Goal: Task Accomplishment & Management: Complete application form

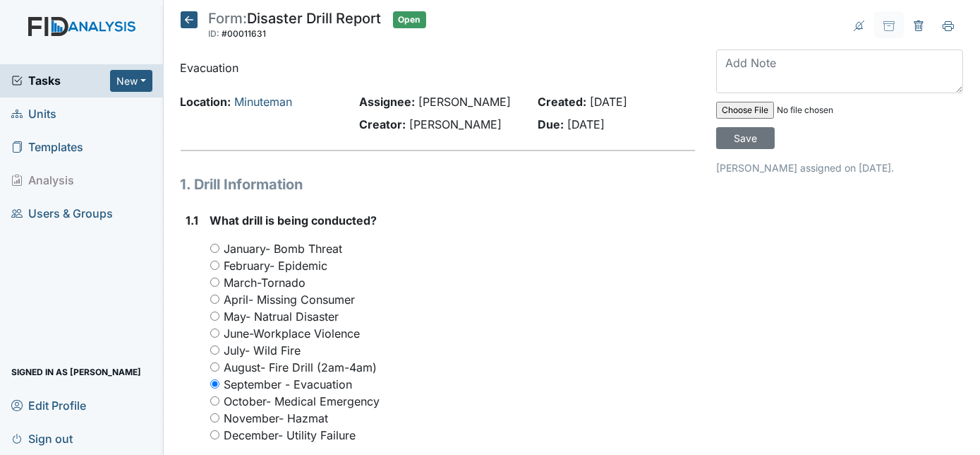
scroll to position [1103, 0]
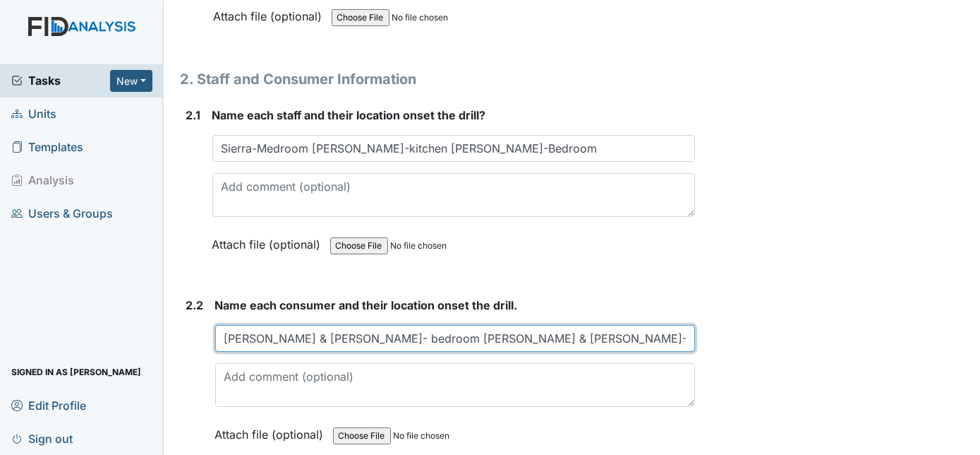
click at [396, 331] on input "Doris & Nikki- bedroom Keyosha & Annie-living room Morgan-kitchen" at bounding box center [455, 338] width 481 height 27
click at [636, 330] on input "Doris & Nikki- bedroom Keyosha, Trish & Annie-living room Morgan-kitchen" at bounding box center [455, 338] width 481 height 27
click at [349, 331] on input "Doris & Nikki- bedroom Keyosha, Trish & Annie-living room Morgan-kitchen" at bounding box center [455, 338] width 481 height 27
type input "Doris & Nikki- bedroom, Keyosha, Trish & Annie-living room and Morgan-kitchen"
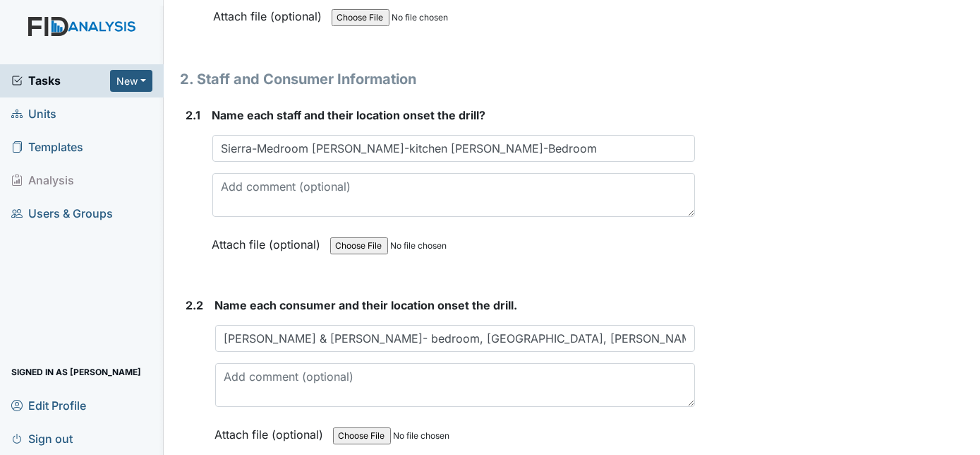
click at [802, 325] on div "Archive Task × Are you sure you want to archive this task? It will appear as in…" at bounding box center [840, 270] width 268 height 2725
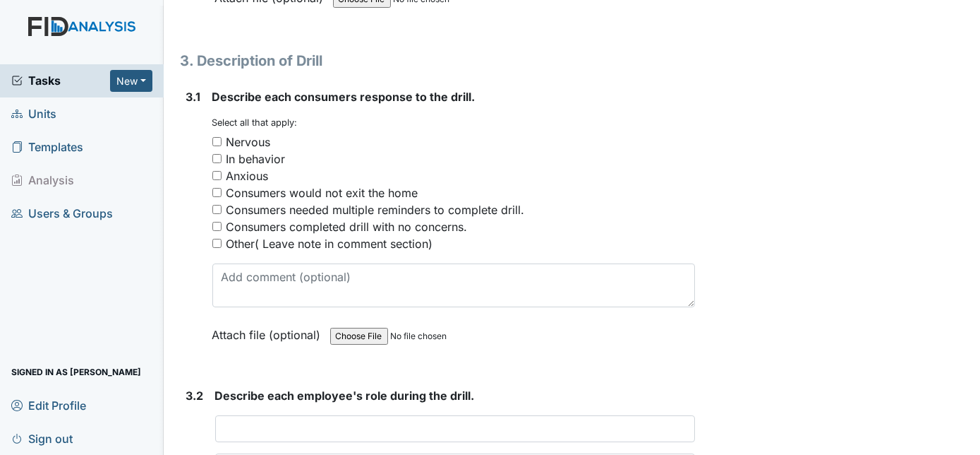
scroll to position [1539, 0]
click at [219, 137] on input "Nervous" at bounding box center [216, 141] width 9 height 9
checkbox input "true"
click at [203, 251] on div "3.1 Describe each consumers response to the drill. You must select one or more …" at bounding box center [438, 226] width 515 height 276
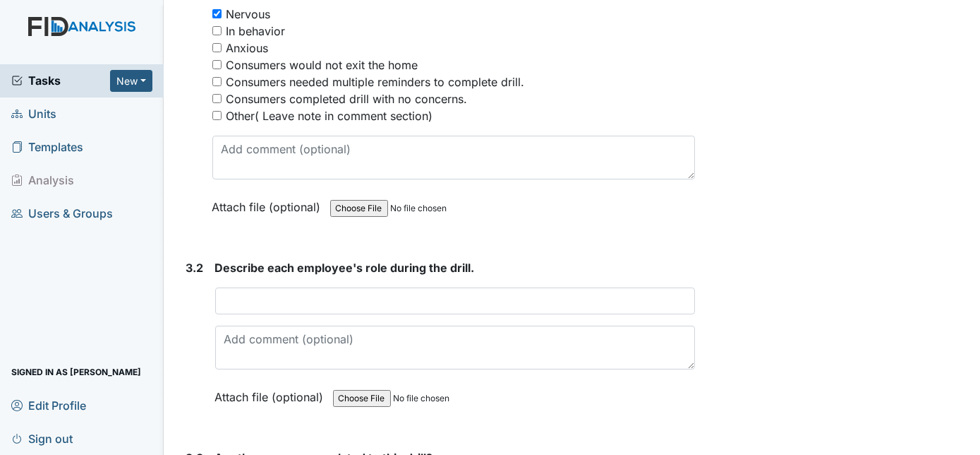
scroll to position [1668, 0]
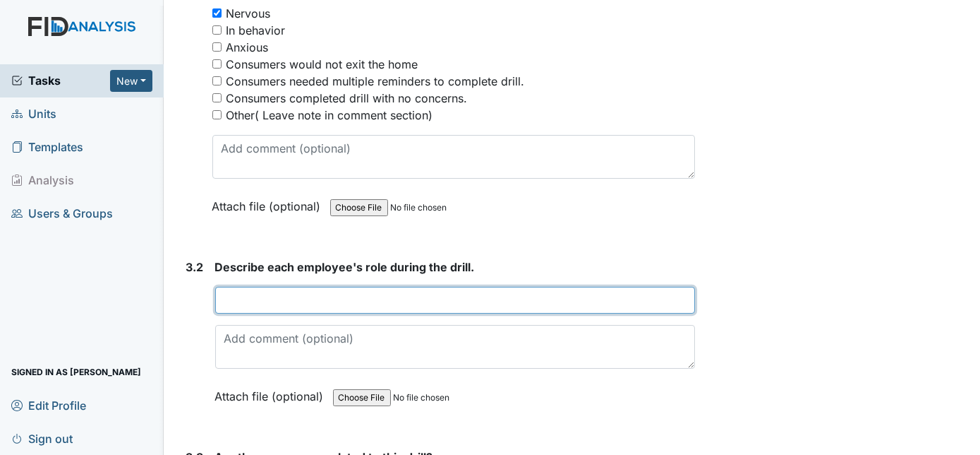
click at [246, 299] on input "text" at bounding box center [455, 300] width 481 height 27
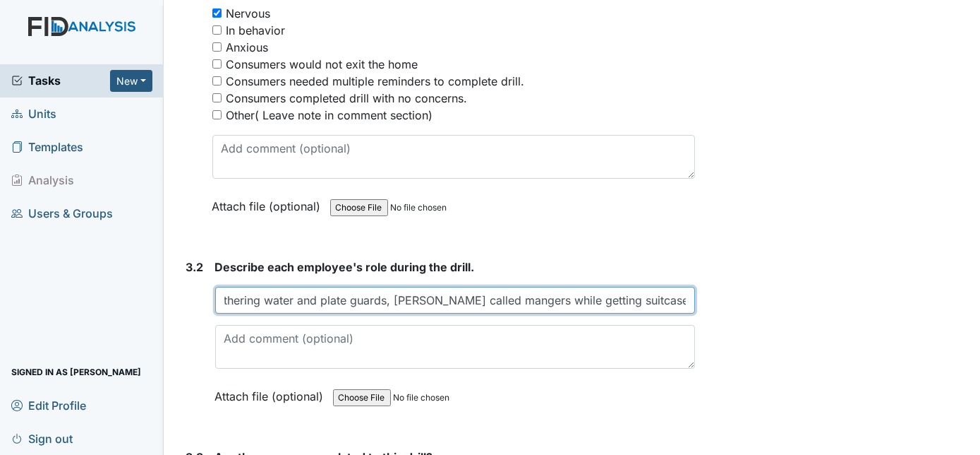
scroll to position [0, 272]
click at [444, 291] on input "Sierra gathering all the meds, Melissa gathering water and plate guards, Charni…" at bounding box center [455, 300] width 481 height 27
click at [431, 291] on input "Sierra gathering all the meds, Melissa gathering water and plate guards, Charni…" at bounding box center [455, 300] width 481 height 27
click at [442, 292] on input "Sierra gathering all the meds, Melissa gathering water and plate guards, Charni…" at bounding box center [455, 300] width 481 height 27
click at [474, 295] on input "Sierra gathering all the meds, Melissa gathering water and plate guards, Charni…" at bounding box center [455, 300] width 481 height 27
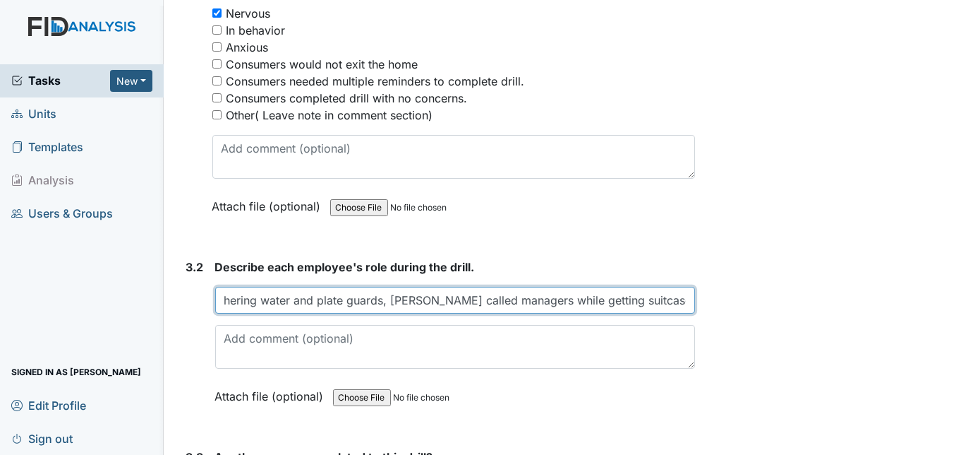
click at [523, 299] on input "Sierra gathering all the meds, Melissa gathering water and plate guards, Charni…" at bounding box center [455, 300] width 481 height 27
type input "Sierra gathering all the meds, Melissa gathering water and plate guards, Charni…"
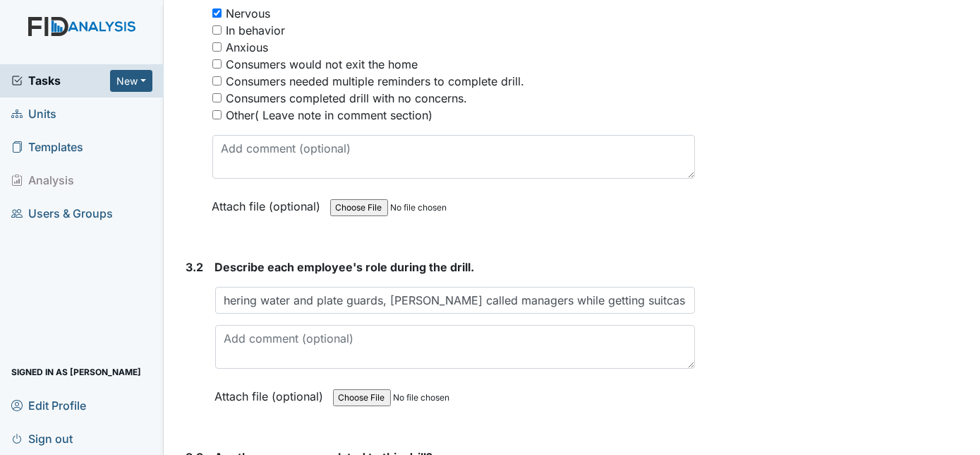
scroll to position [0, 0]
click at [571, 394] on div "Attach file (optional) You can upload .pdf, .txt, .jpg, .jpeg, .png, .csv, .xls…" at bounding box center [455, 397] width 481 height 35
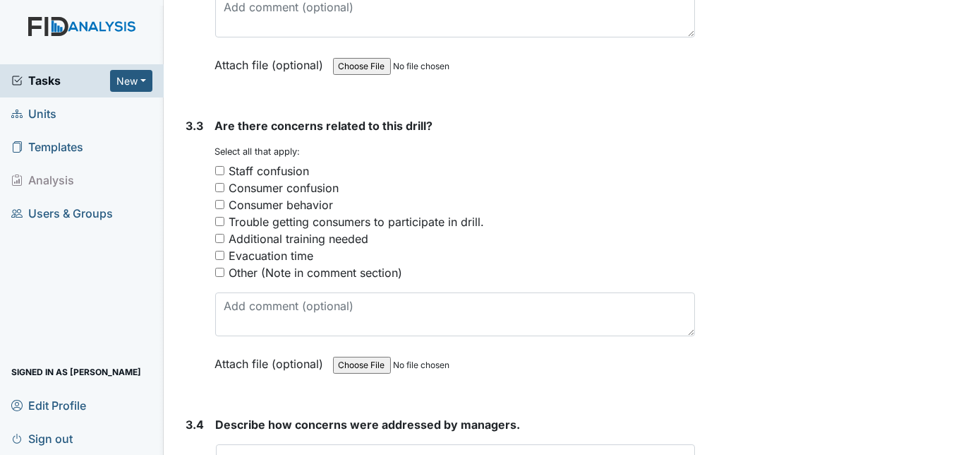
scroll to position [2002, 0]
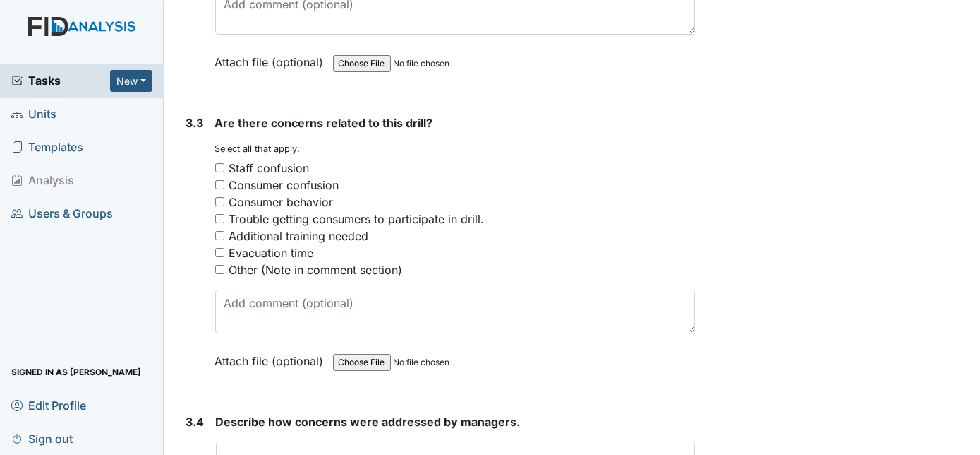
click at [220, 265] on input "Other (Note in comment section)" at bounding box center [219, 269] width 9 height 9
checkbox input "true"
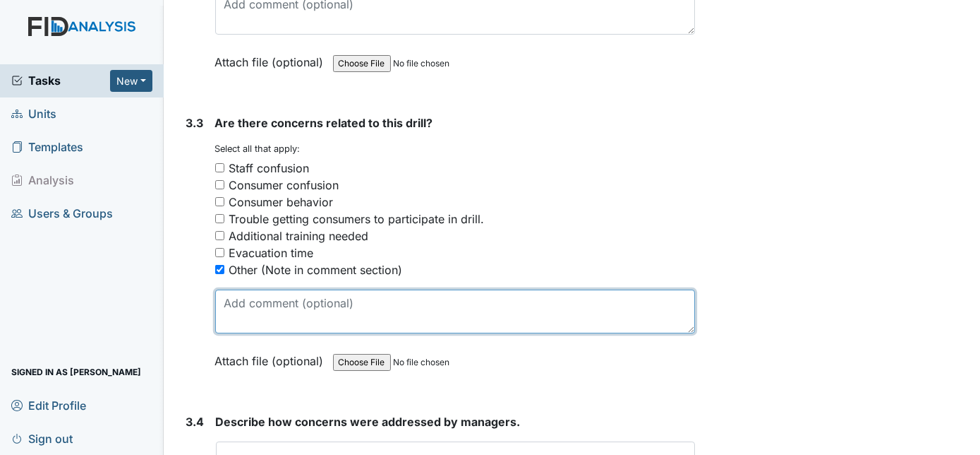
click at [241, 312] on textarea at bounding box center [455, 311] width 481 height 44
type textarea "No concerns"
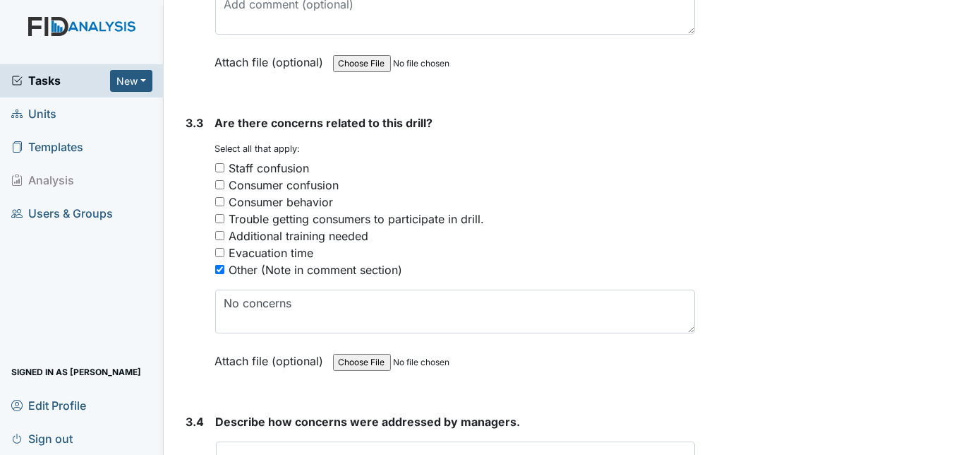
click at [181, 325] on div "3.3 Are there concerns related to this drill? You must select one or more of th…" at bounding box center [438, 252] width 515 height 276
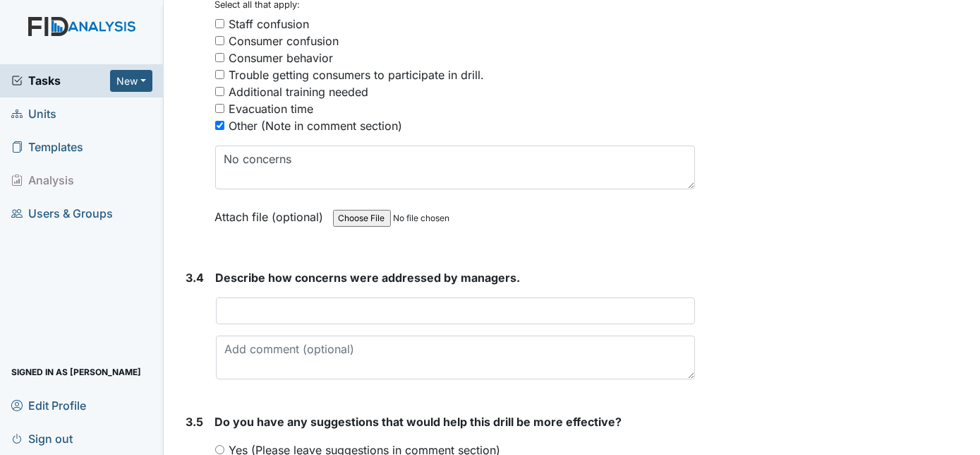
scroll to position [2155, 0]
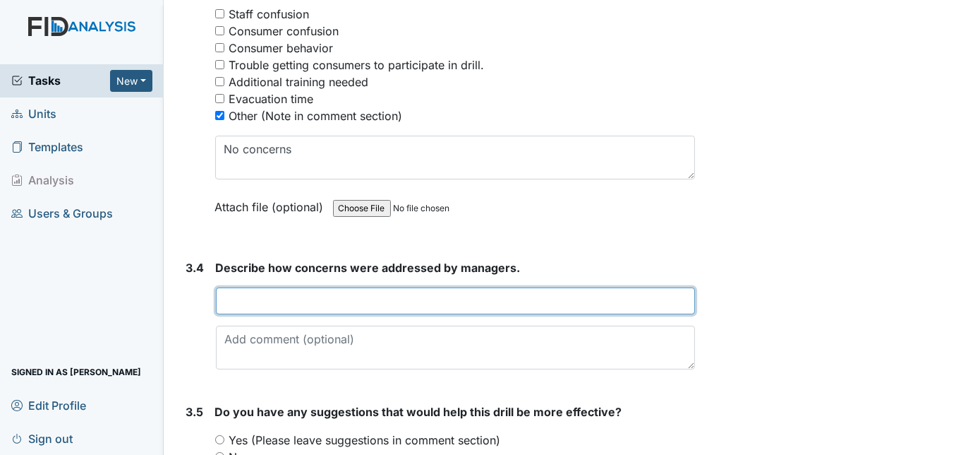
click at [236, 290] on input "text" at bounding box center [456, 300] width 480 height 27
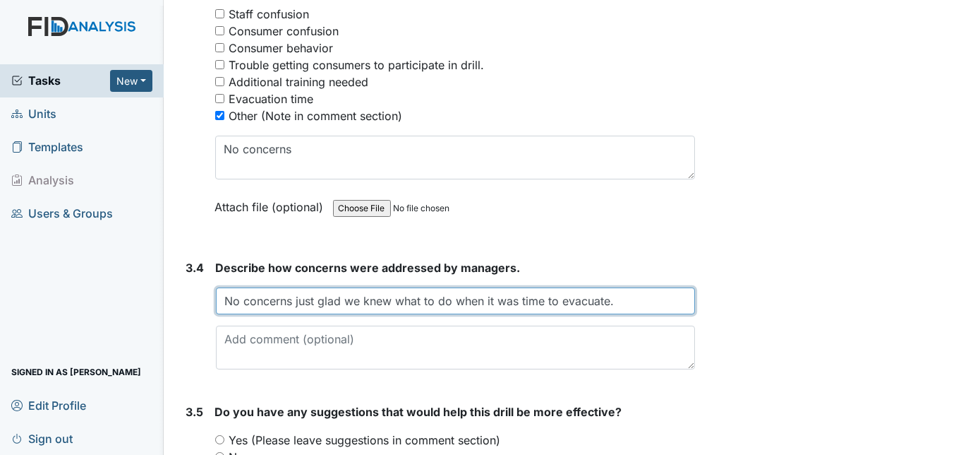
type input "No concerns just glad we knew what to do when it was time to evacuate."
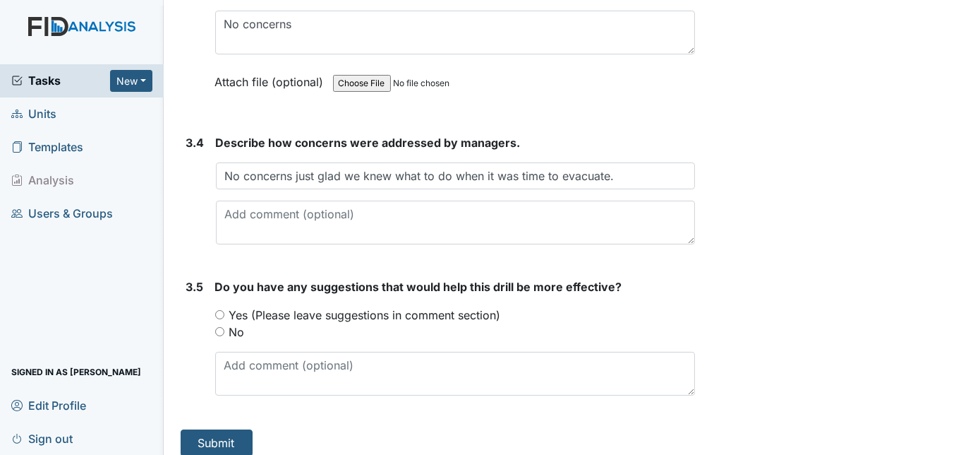
scroll to position [2281, 0]
click at [219, 326] on input "No" at bounding box center [219, 330] width 9 height 9
radio input "true"
click at [224, 431] on button "Submit" at bounding box center [217, 441] width 72 height 27
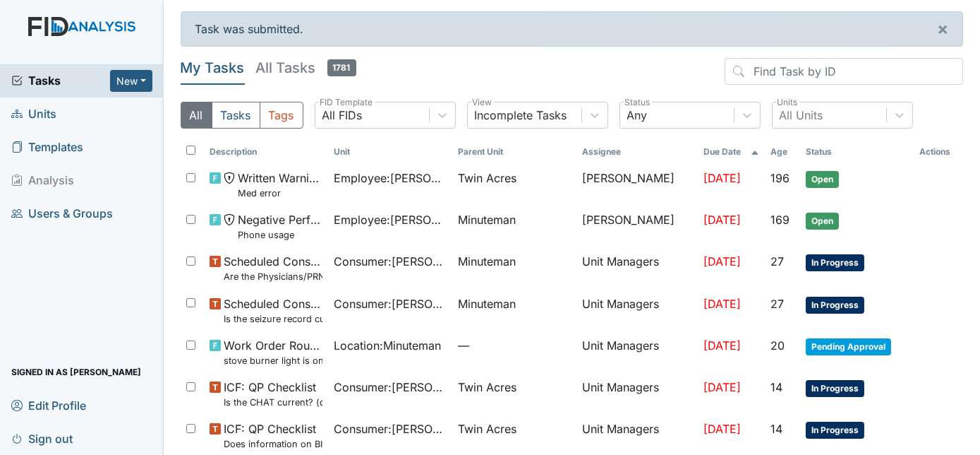
click at [224, 431] on span "ICF: QP Checklist Does information on BIP and consent match?" at bounding box center [273, 435] width 99 height 30
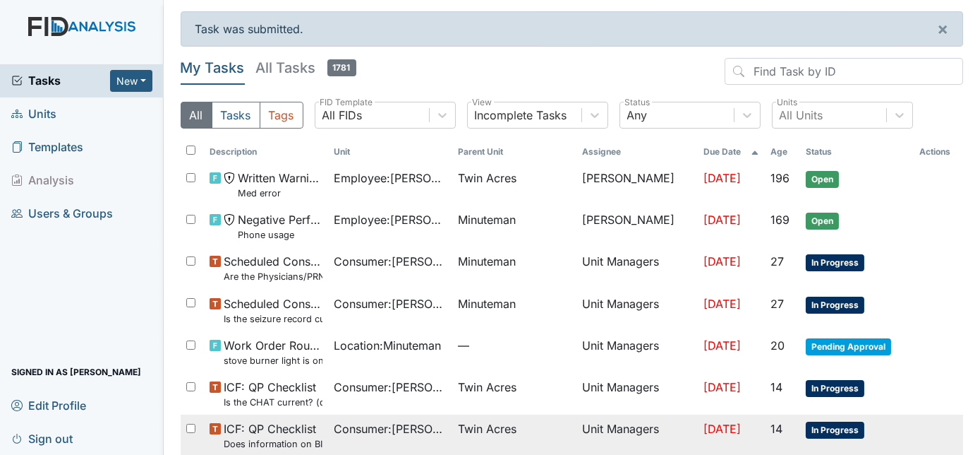
drag, startPoint x: 0, startPoint y: 0, endPoint x: 222, endPoint y: 429, distance: 482.9
click at [222, 429] on div "ICF: QP Checklist Does information on BIP and consent match?" at bounding box center [266, 435] width 113 height 30
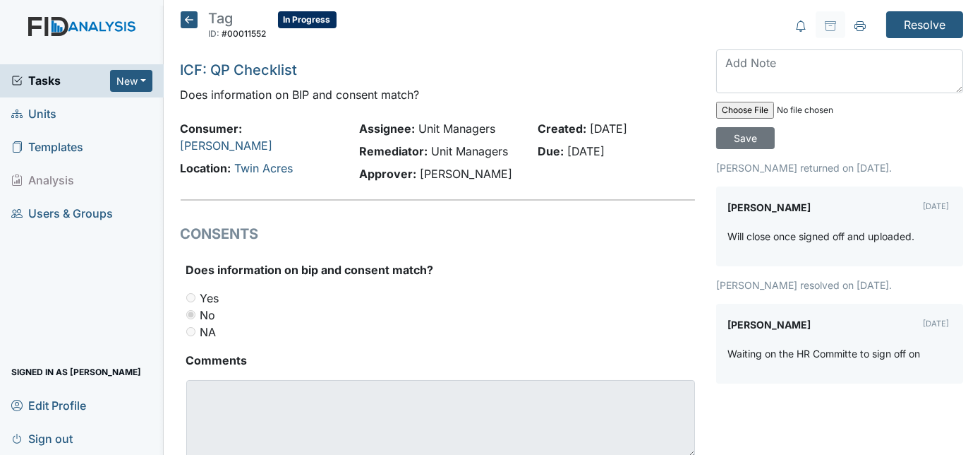
click at [190, 16] on icon at bounding box center [189, 19] width 17 height 17
